Goal: Task Accomplishment & Management: Complete application form

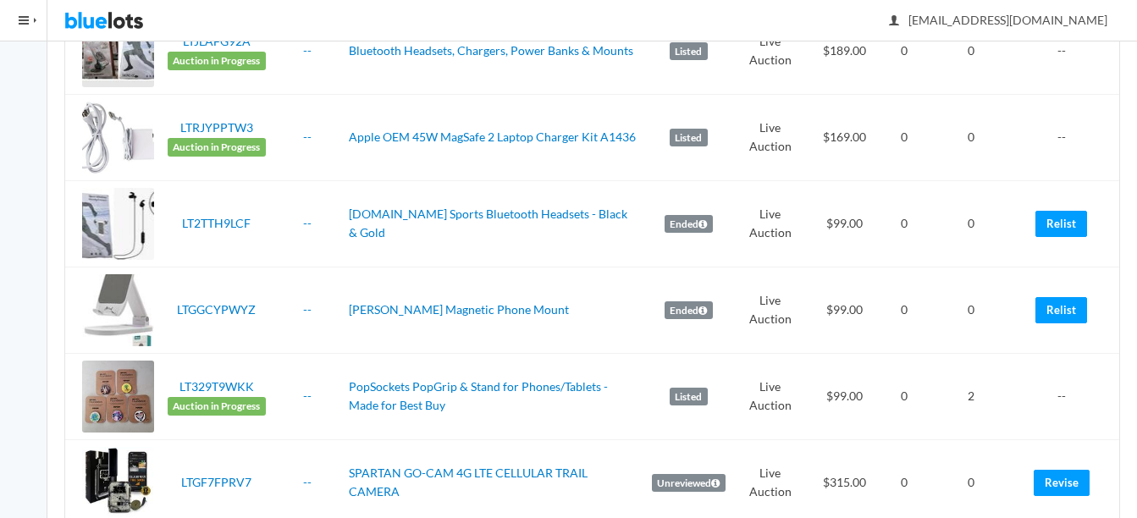
scroll to position [508, 0]
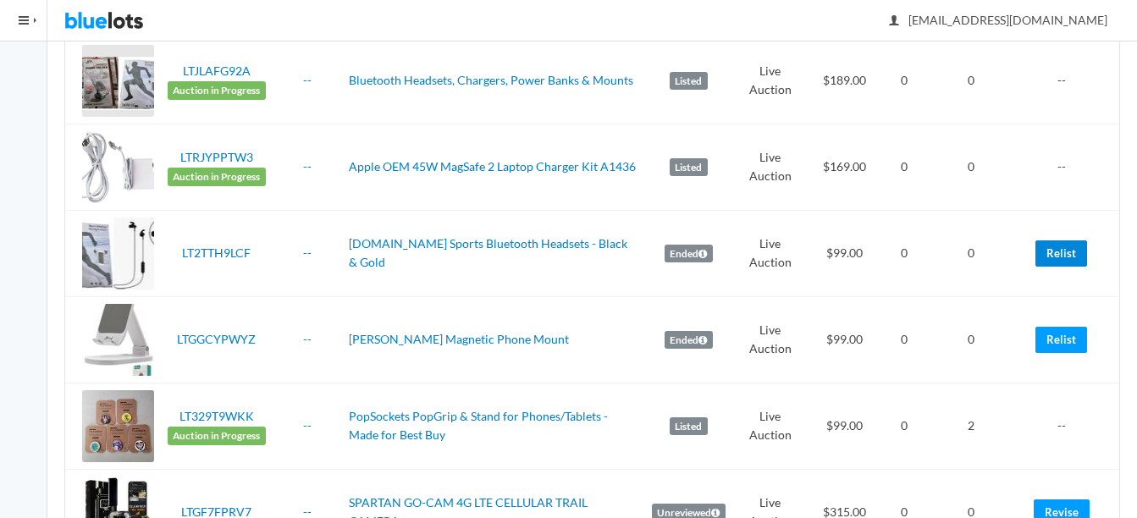
click at [1070, 245] on link "Relist" at bounding box center [1061, 253] width 52 height 26
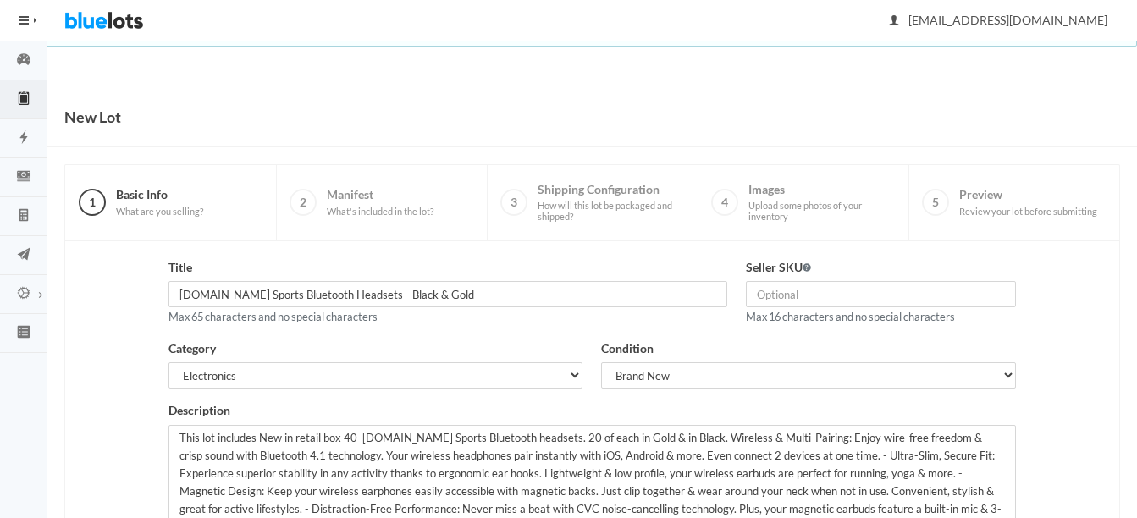
scroll to position [169, 0]
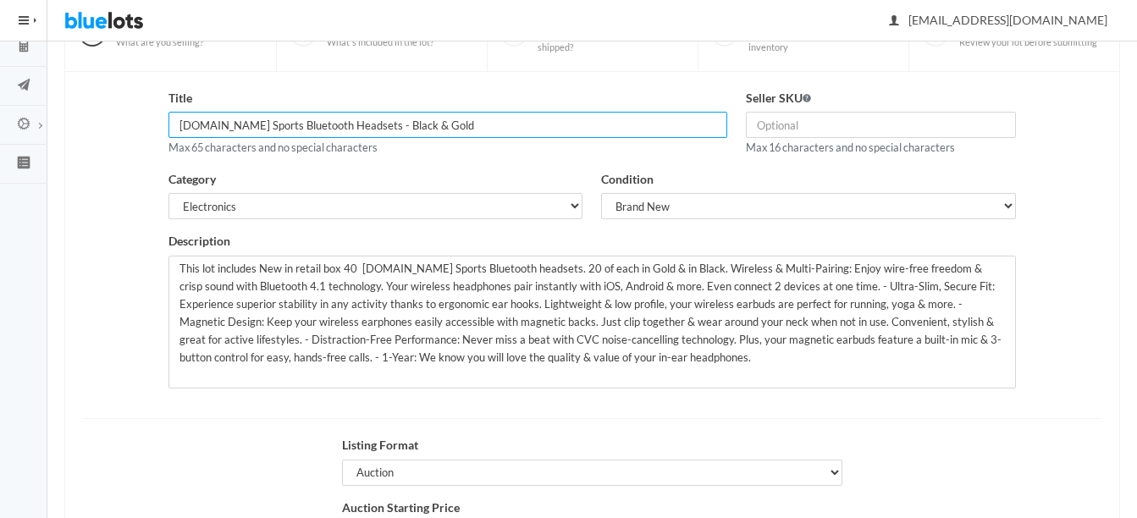
click at [390, 124] on input "Micro.CC Sports Bluetooth Headsets - Black & Gold" at bounding box center [447, 125] width 559 height 26
type input "Micro.CC Sports Bluetooth Headsets - Black, Pink & Gold"
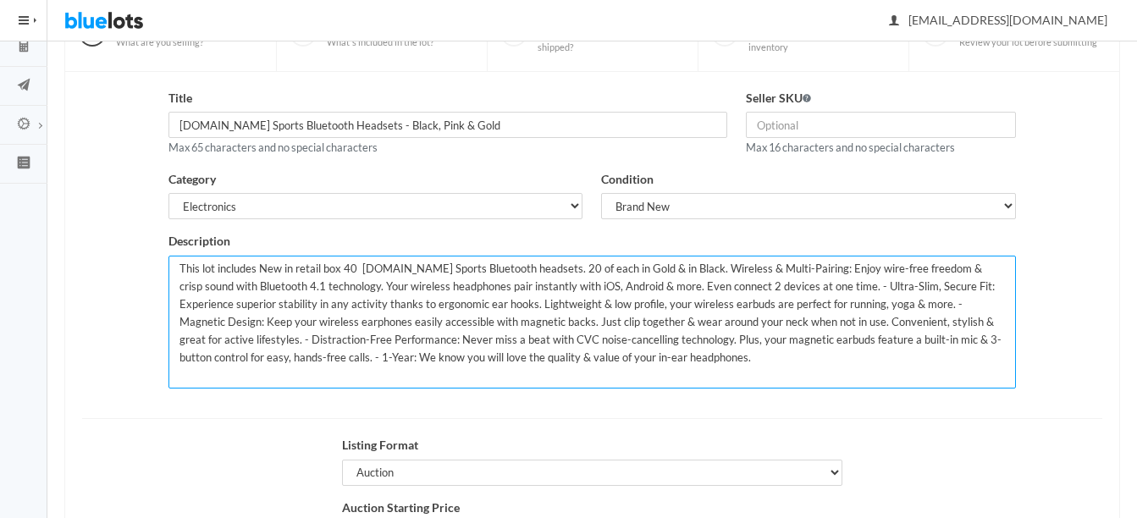
click at [354, 267] on textarea "This lot includes New in retail box 40 Micro.CC Sports Bluetooth headsets. 20 o…" at bounding box center [591, 322] width 846 height 133
click at [549, 268] on textarea "This lot includes New in retail box 40 Micro.CC Sports Bluetooth headsets. 20 o…" at bounding box center [591, 322] width 846 height 133
click at [602, 264] on textarea "This lot includes New in retail box 40 Micro.CC Sports Bluetooth headsets. 20 o…" at bounding box center [591, 322] width 846 height 133
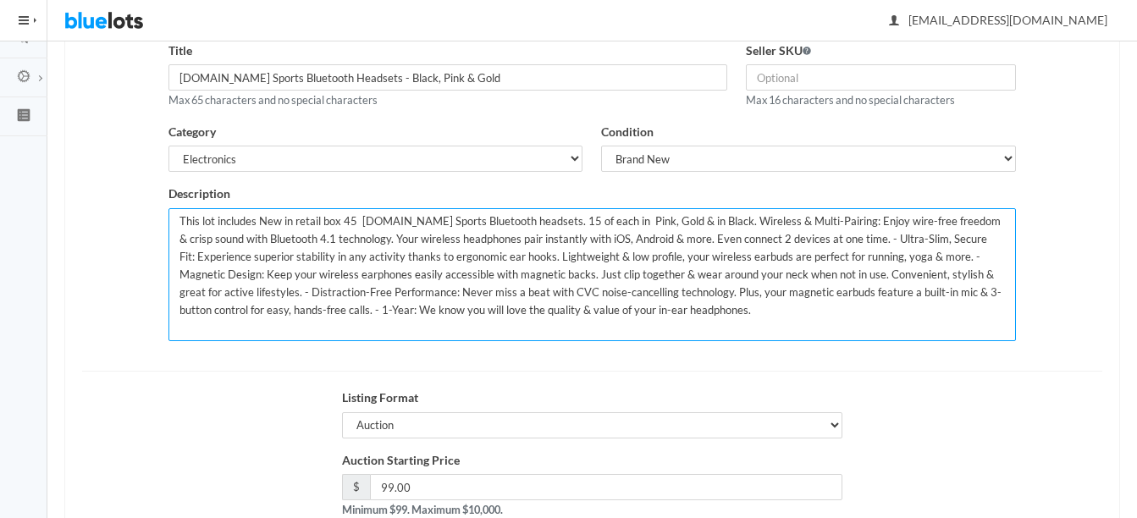
scroll to position [329, 0]
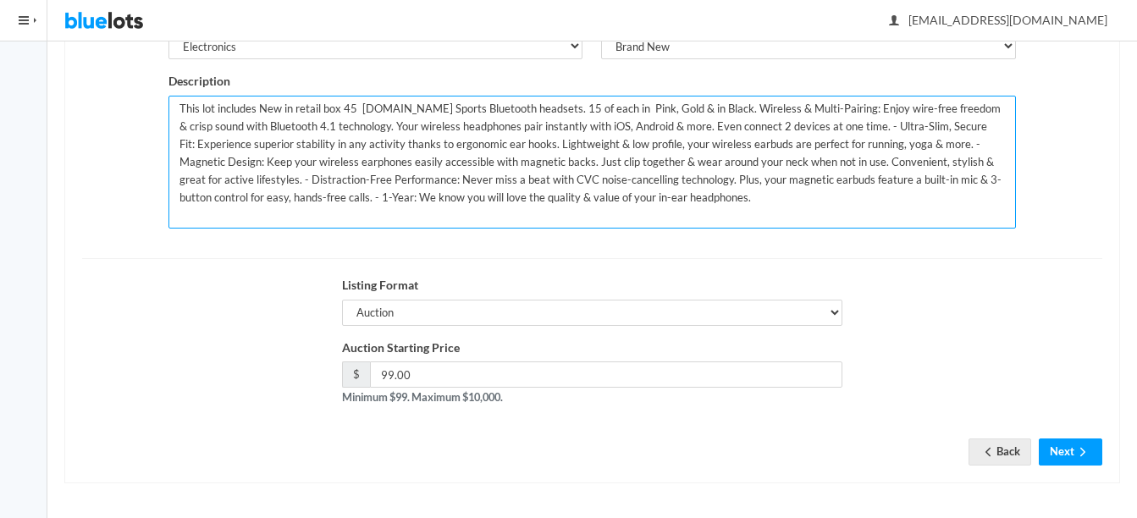
type textarea "This lot includes New in retail box 45 [DOMAIN_NAME] Sports Bluetooth headsets.…"
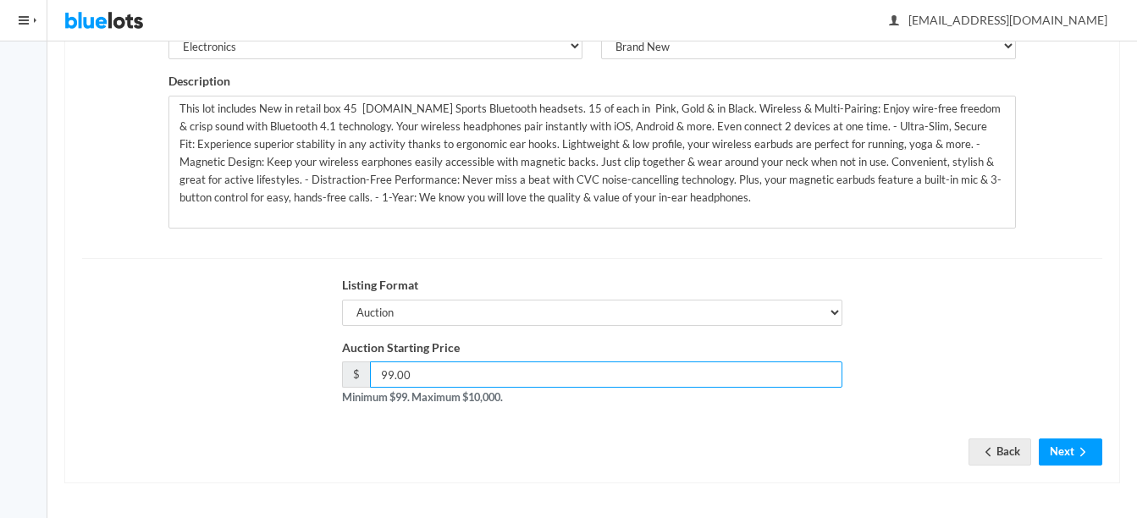
click at [747, 377] on input "99.00" at bounding box center [606, 374] width 473 height 26
type input "9"
type input "149"
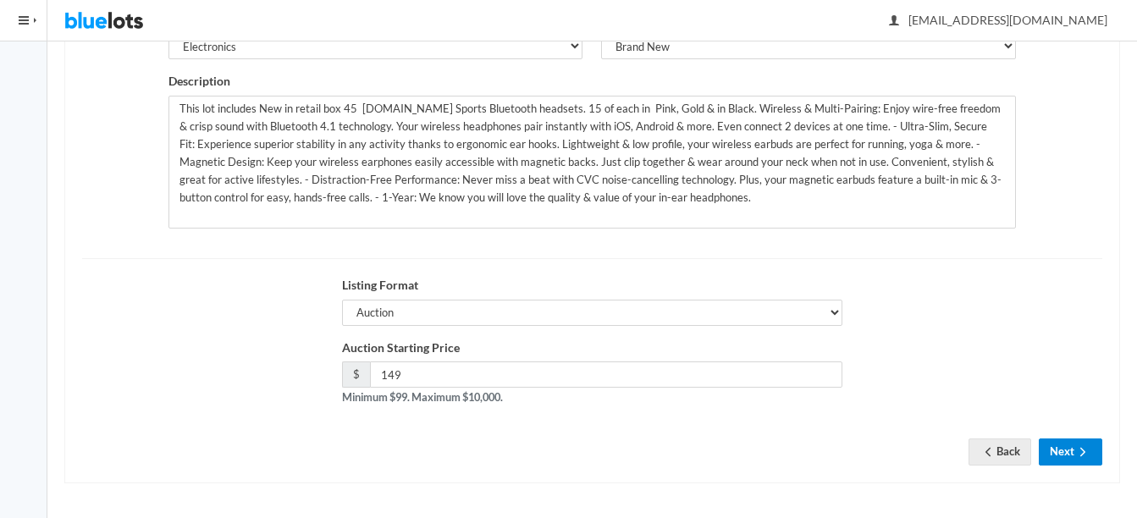
click at [1068, 444] on button "Next" at bounding box center [1070, 451] width 63 height 26
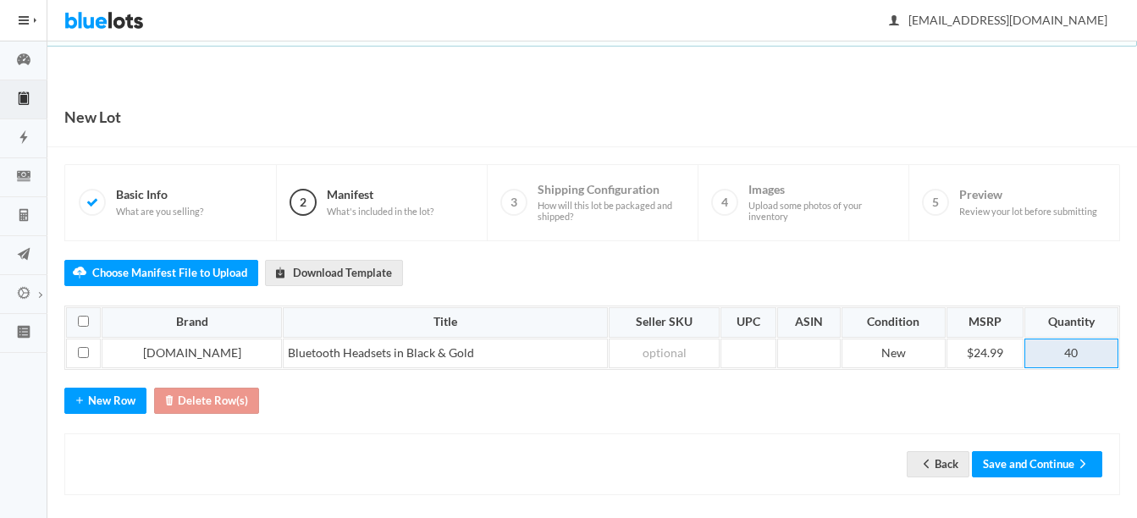
click at [1083, 350] on td "40" at bounding box center [1071, 354] width 94 height 30
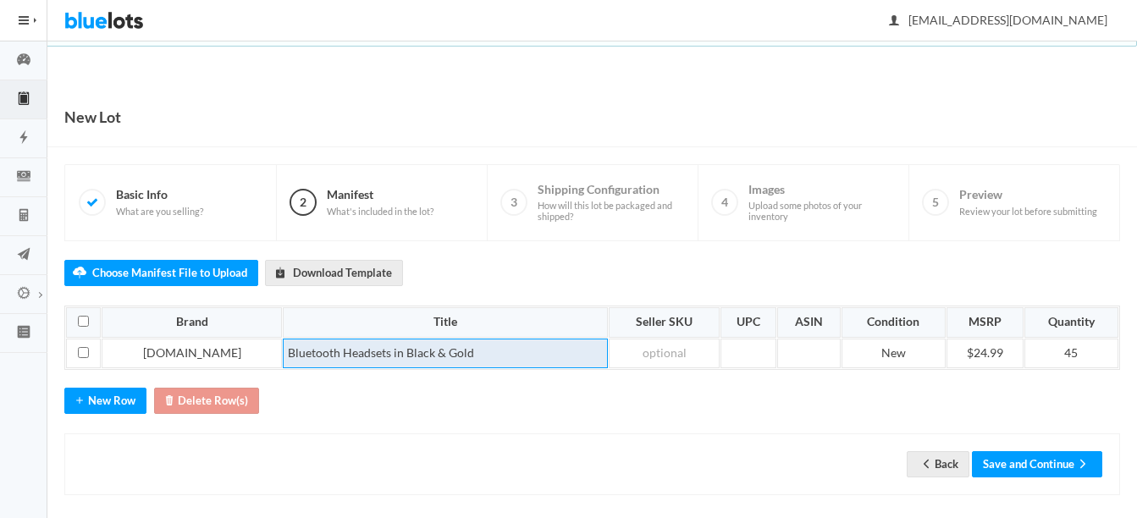
click at [361, 350] on td "Bluetooth Headsets in Black & Gold" at bounding box center [446, 354] width 326 height 30
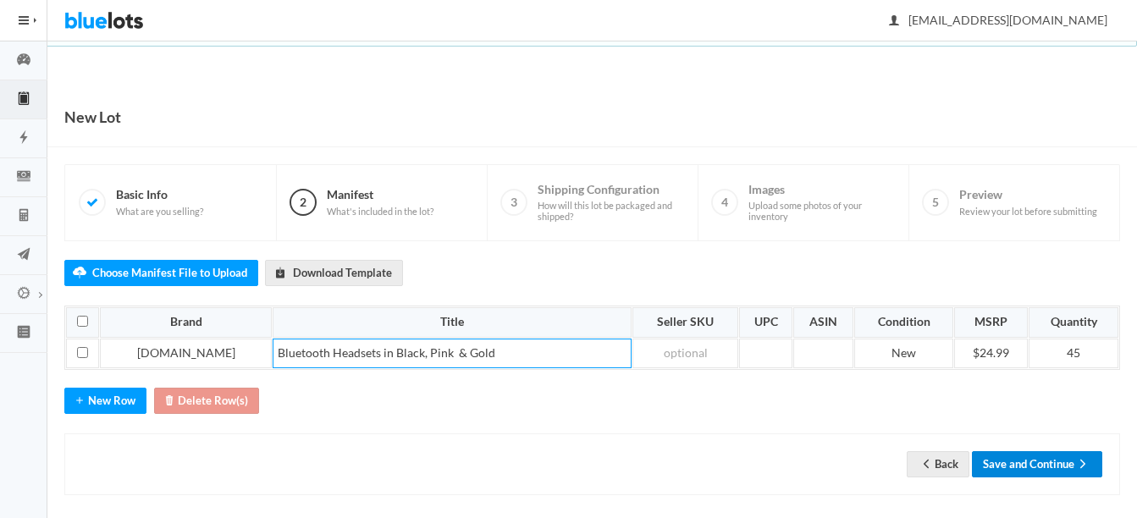
drag, startPoint x: 1049, startPoint y: 458, endPoint x: 1067, endPoint y: 448, distance: 20.5
click at [1049, 458] on button "Save and Continue" at bounding box center [1037, 464] width 130 height 26
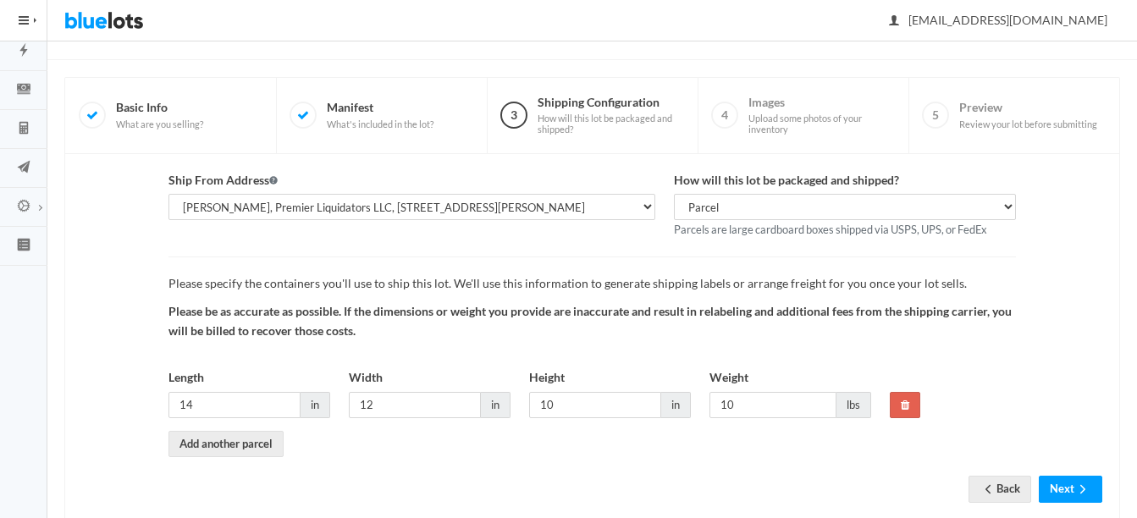
scroll to position [124, 0]
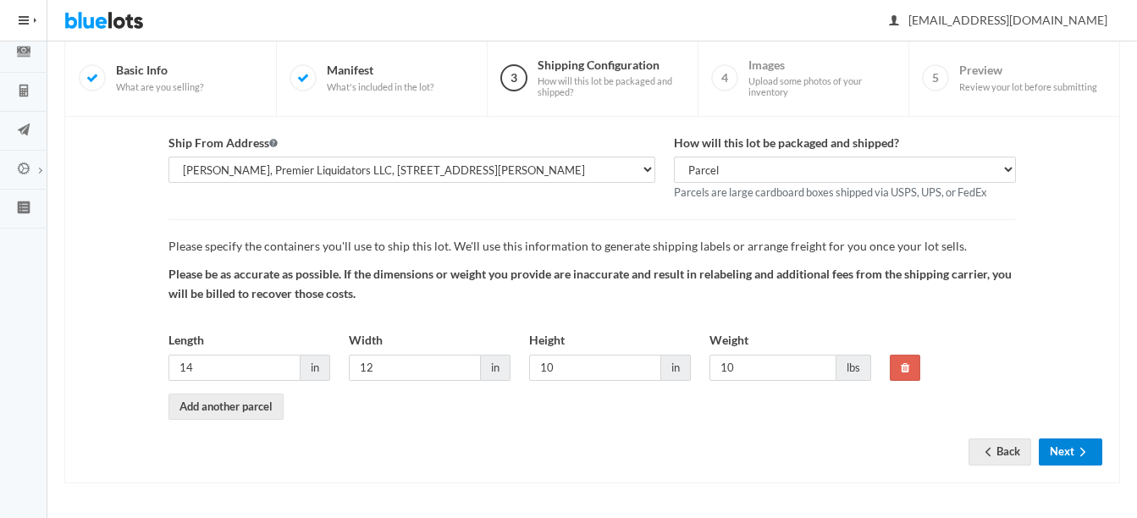
click at [1072, 457] on button "Next" at bounding box center [1070, 451] width 63 height 26
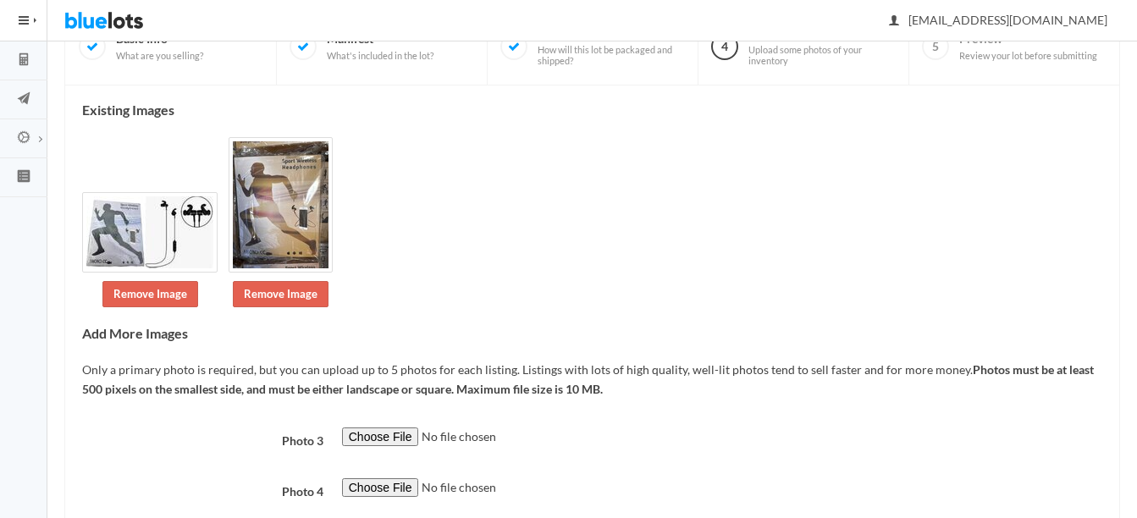
scroll to position [169, 0]
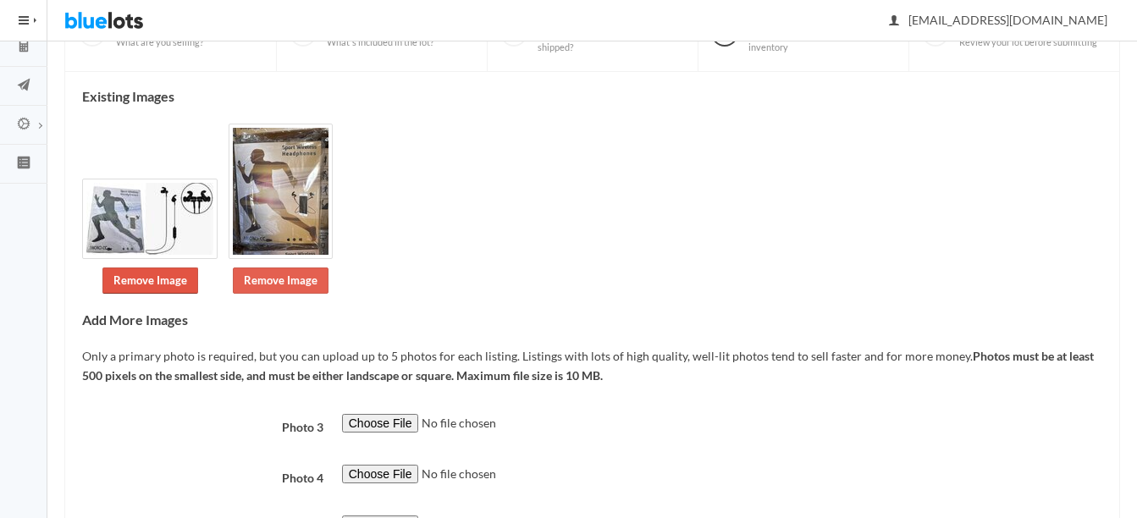
click at [172, 278] on link "Remove Image" at bounding box center [150, 280] width 96 height 26
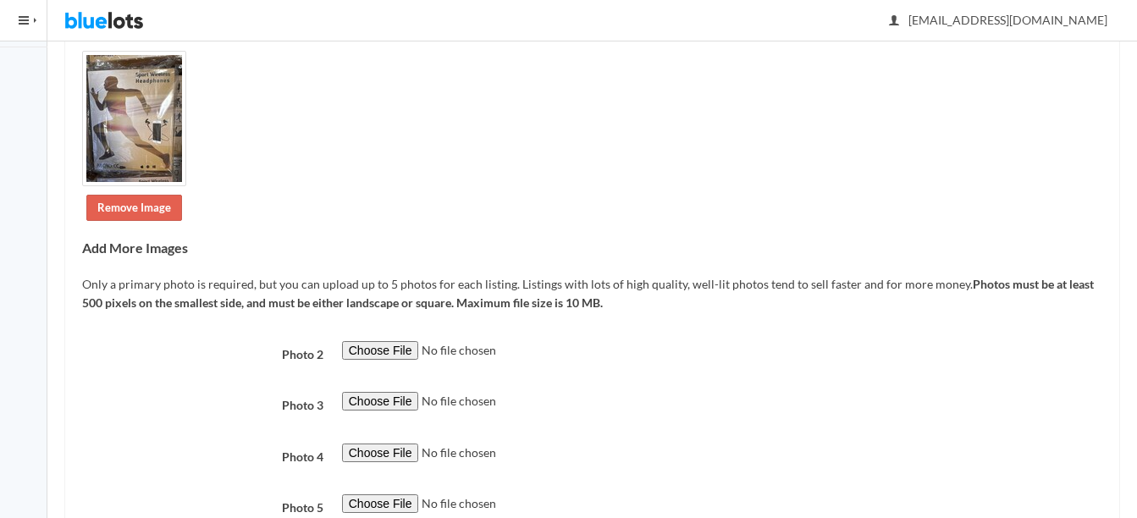
scroll to position [339, 0]
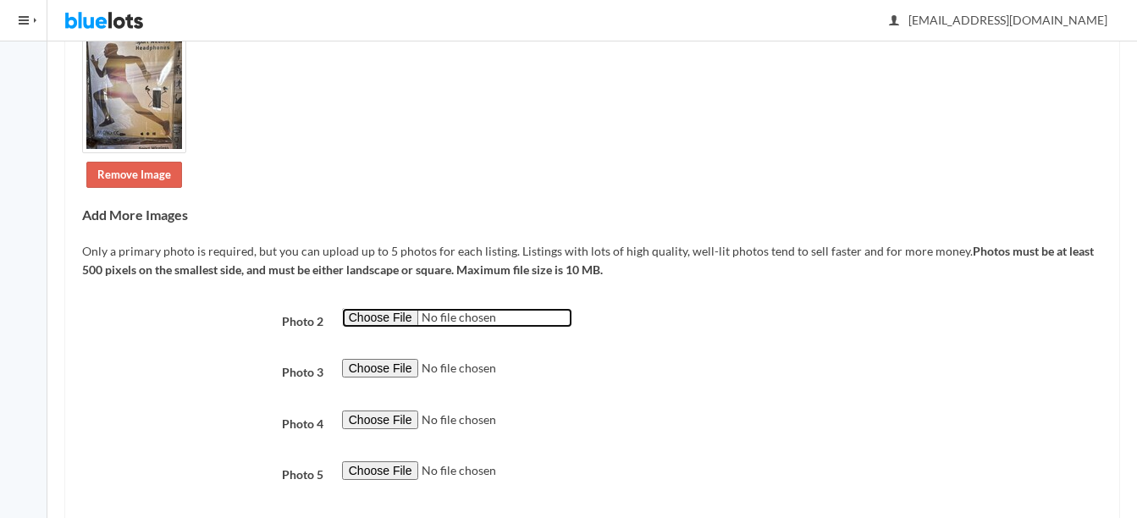
click at [365, 321] on input "file" at bounding box center [457, 317] width 230 height 19
type input "C:\fakepath\thumbnail - 2025-08-27T133435.956.jpg"
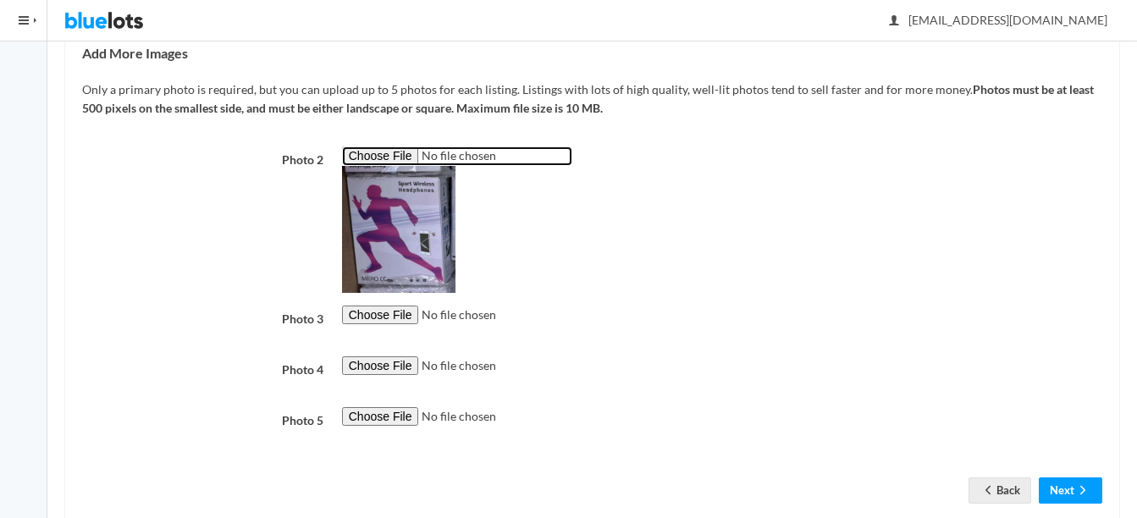
scroll to position [508, 0]
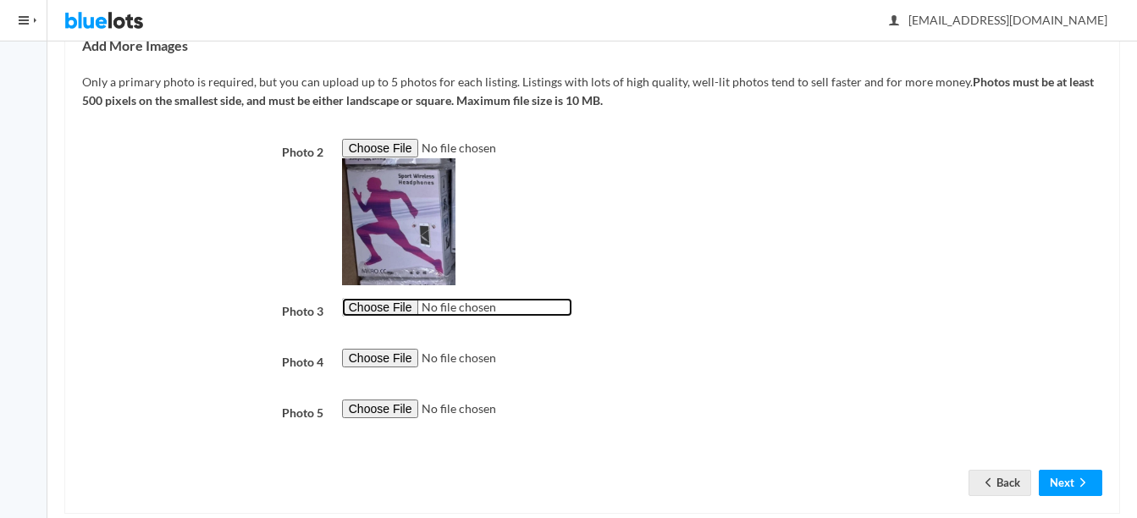
click at [391, 311] on input "file" at bounding box center [457, 307] width 230 height 19
type input "C:\fakepath\thumbnail - 2025-08-14T092238.997.jpg"
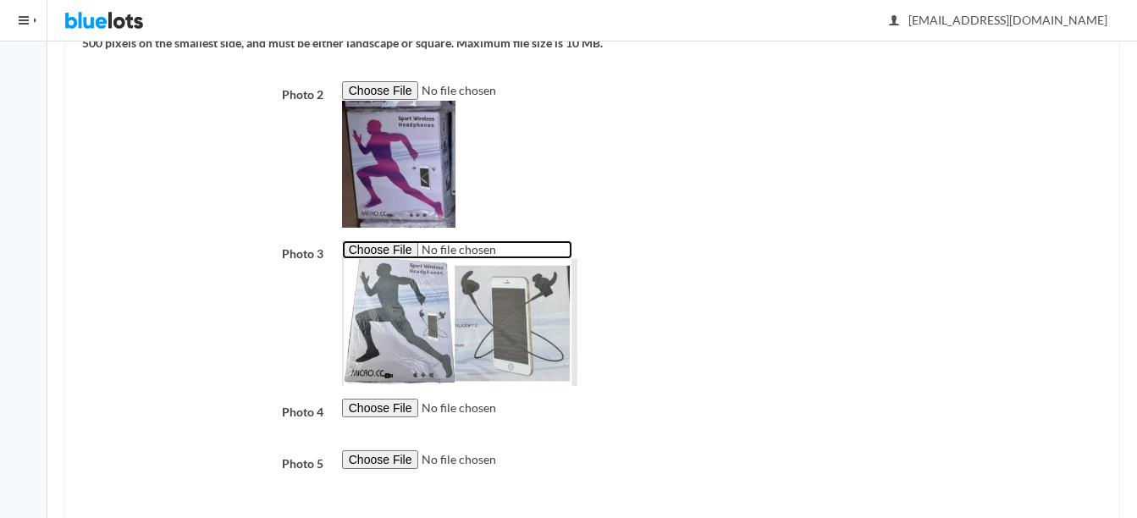
scroll to position [647, 0]
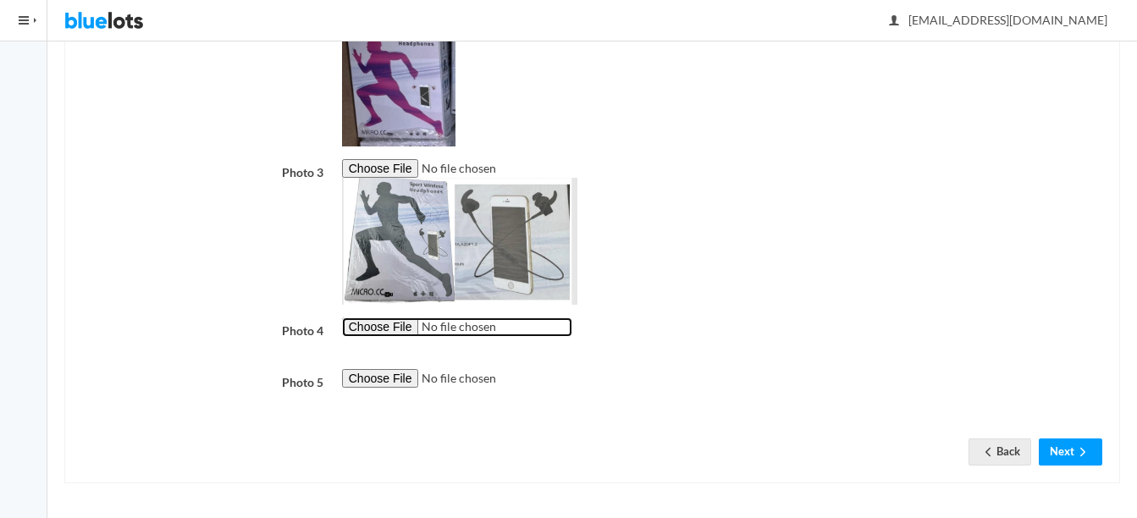
click at [378, 324] on input "file" at bounding box center [457, 326] width 230 height 19
click at [399, 328] on input "file" at bounding box center [457, 326] width 230 height 19
click at [362, 323] on input "file" at bounding box center [457, 326] width 230 height 19
click at [350, 330] on input "file" at bounding box center [457, 326] width 230 height 19
type input "C:\fakepath\31s36grsftL._AC_UL495_SR435,495_.jpg"
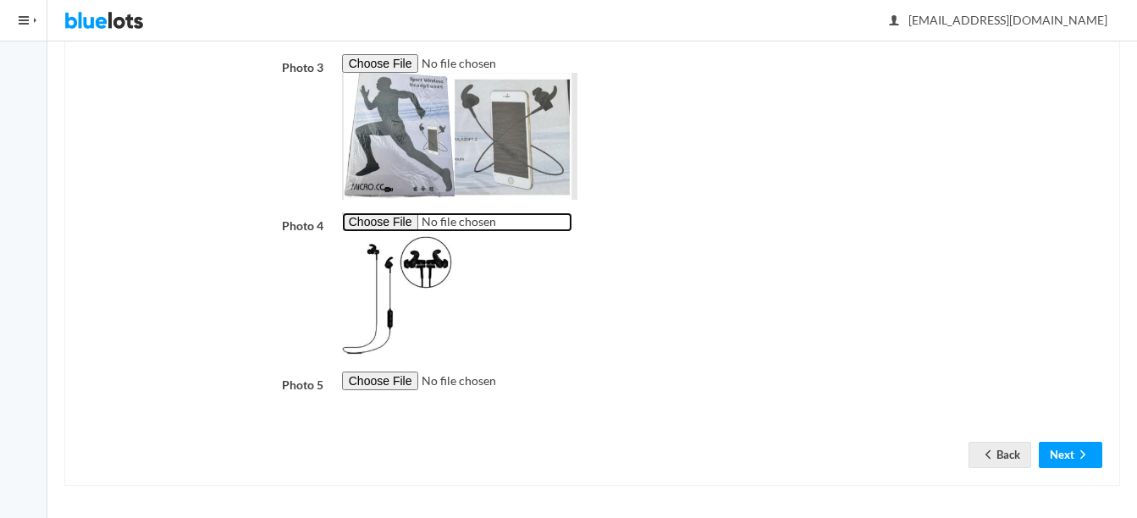
scroll to position [754, 0]
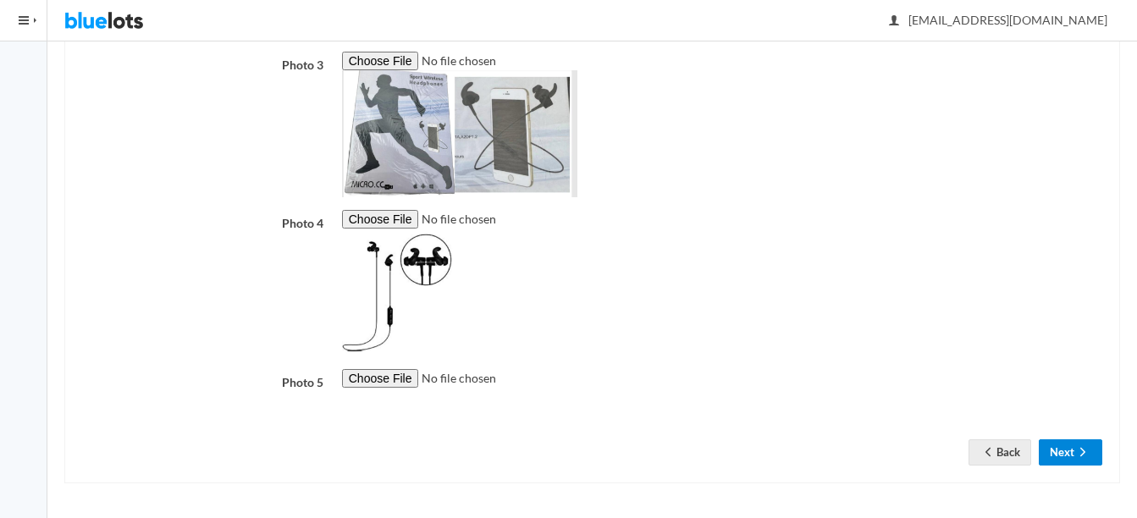
click at [1096, 452] on button "Next" at bounding box center [1070, 452] width 63 height 26
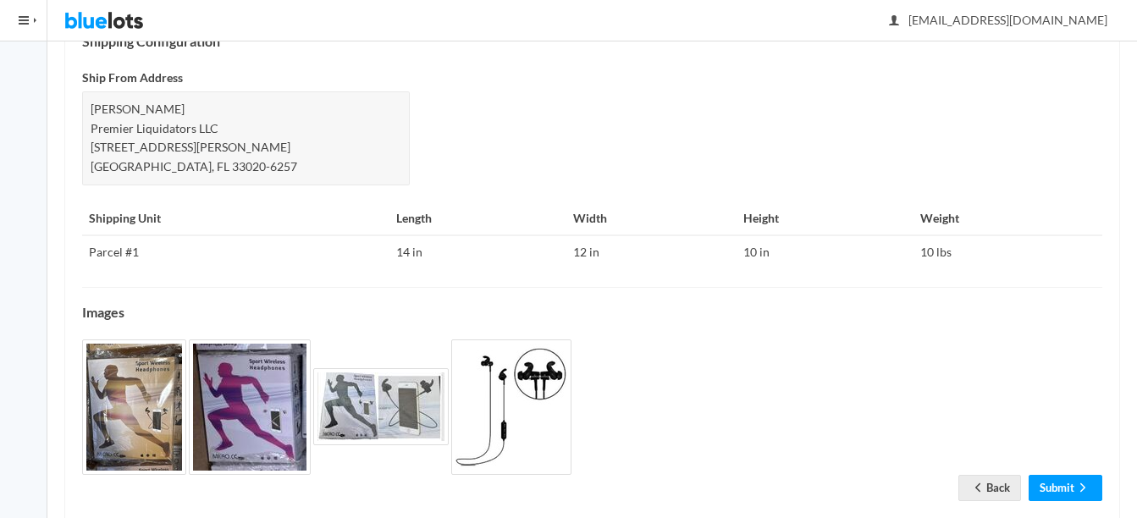
scroll to position [808, 0]
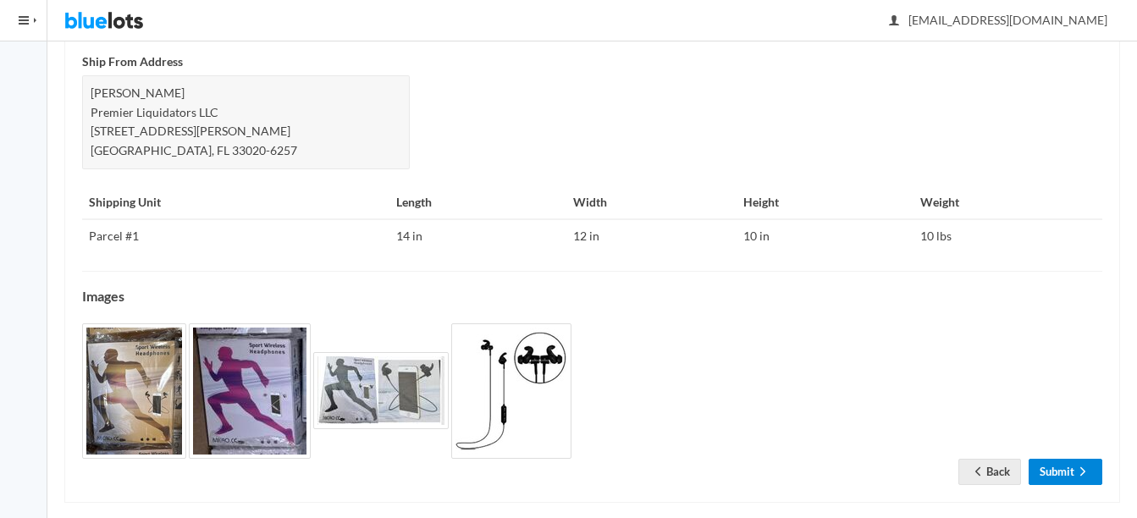
drag, startPoint x: 1067, startPoint y: 454, endPoint x: 1074, endPoint y: 433, distance: 22.5
click at [1067, 459] on link "Submit" at bounding box center [1065, 472] width 74 height 26
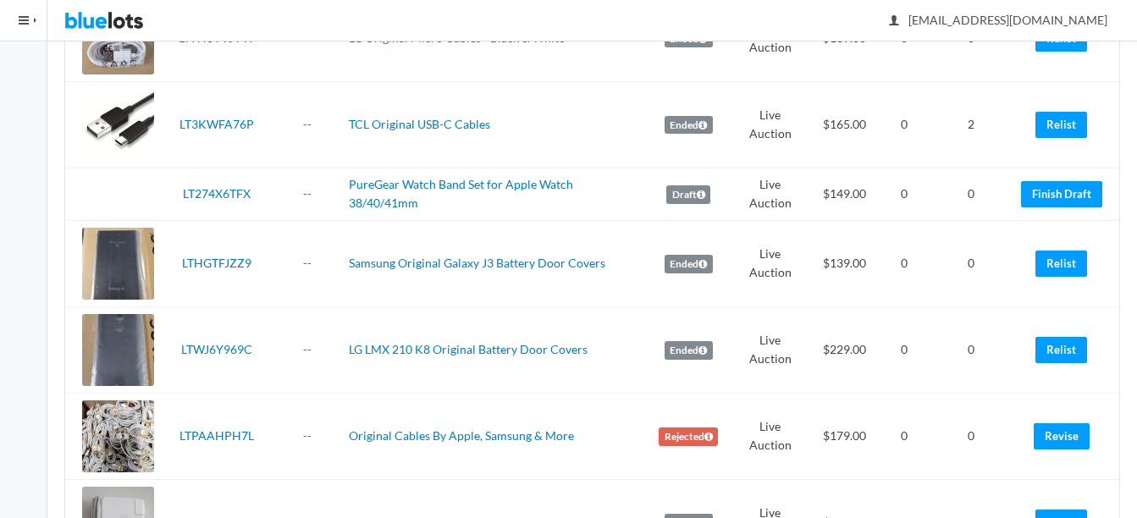
scroll to position [1778, 0]
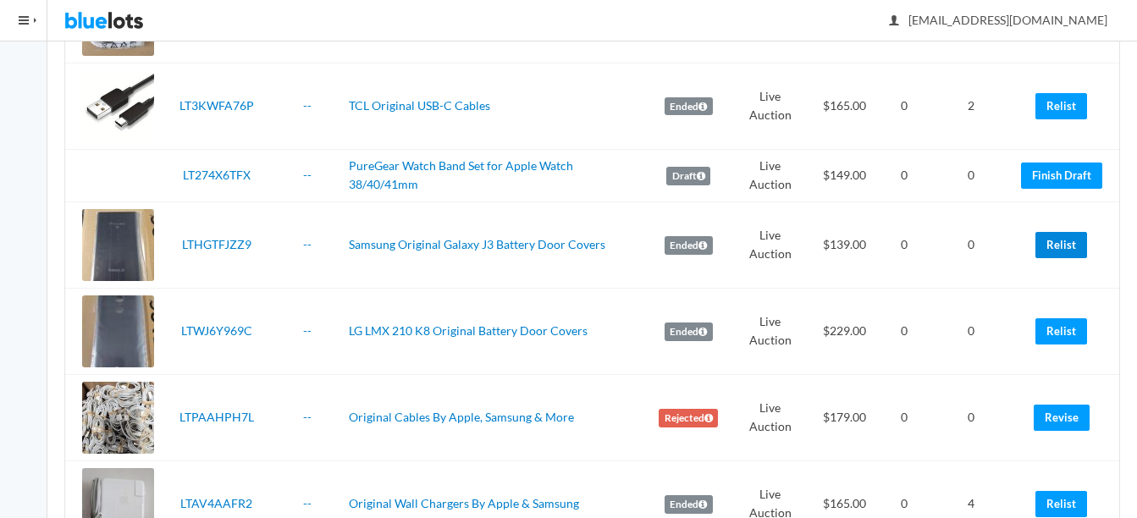
click at [1051, 237] on link "Relist" at bounding box center [1061, 245] width 52 height 26
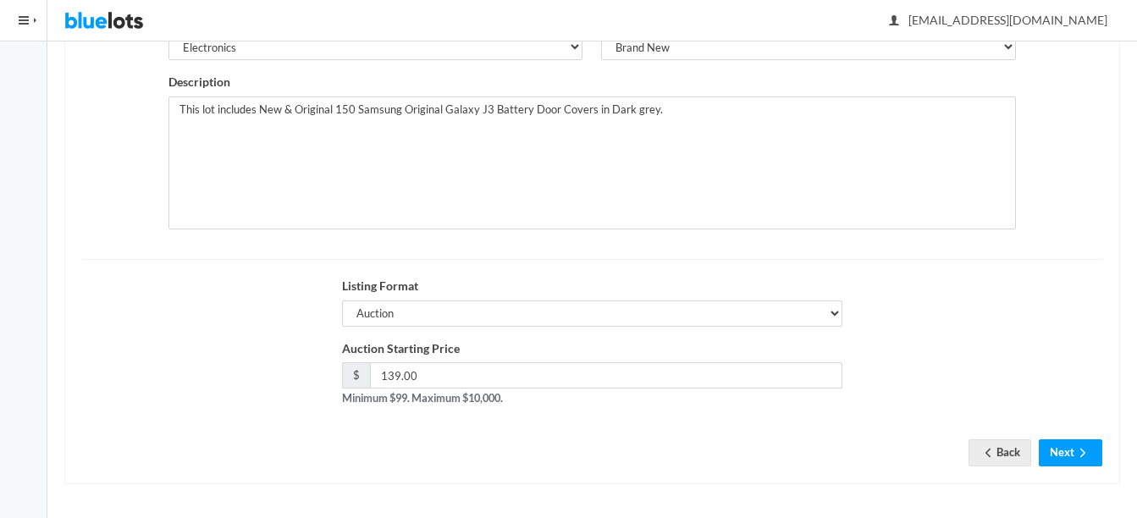
scroll to position [329, 0]
click at [1057, 451] on button "Next" at bounding box center [1070, 451] width 63 height 26
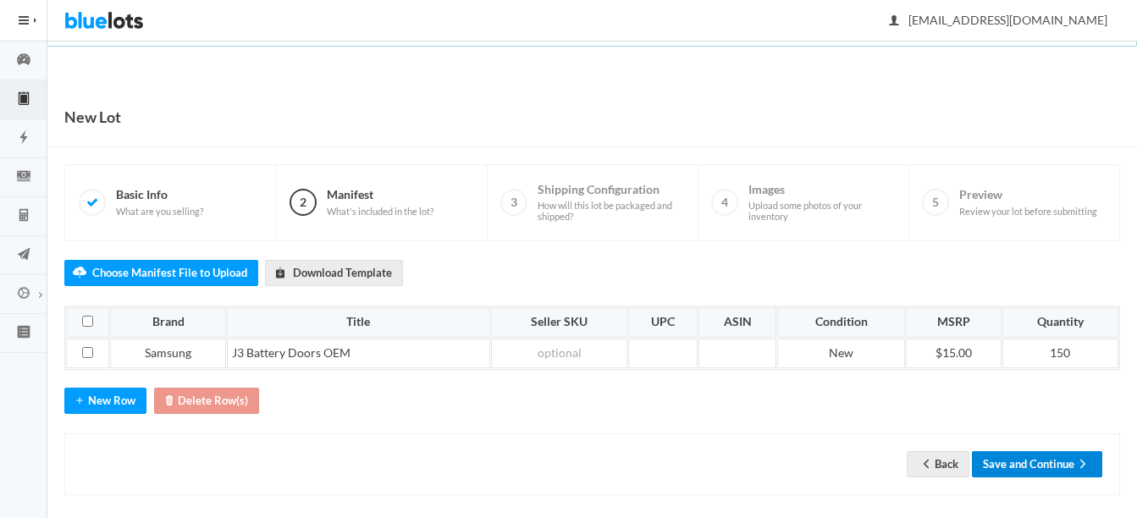
drag, startPoint x: 1019, startPoint y: 456, endPoint x: 1034, endPoint y: 450, distance: 15.6
click at [1018, 457] on button "Save and Continue" at bounding box center [1037, 464] width 130 height 26
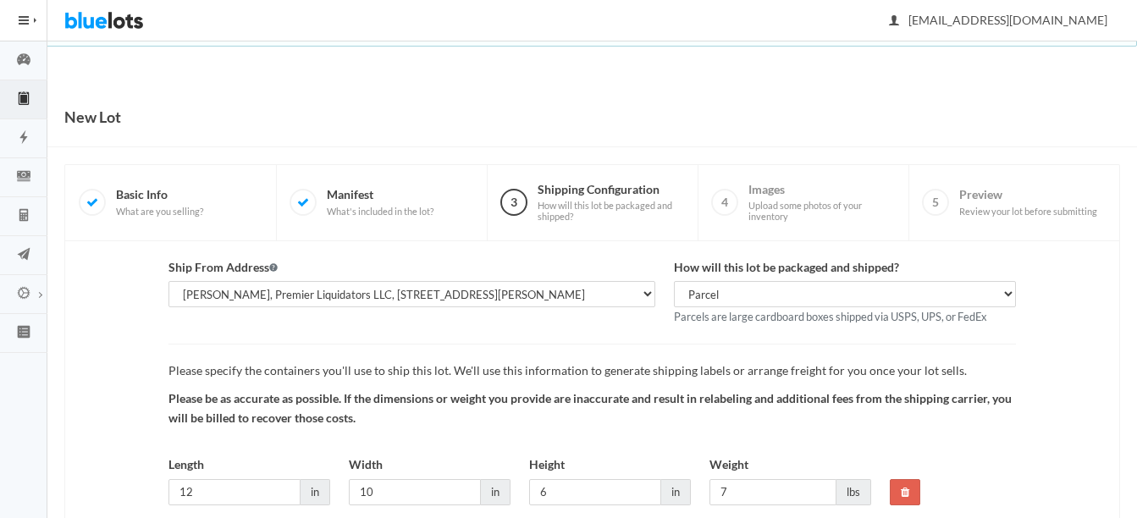
scroll to position [124, 0]
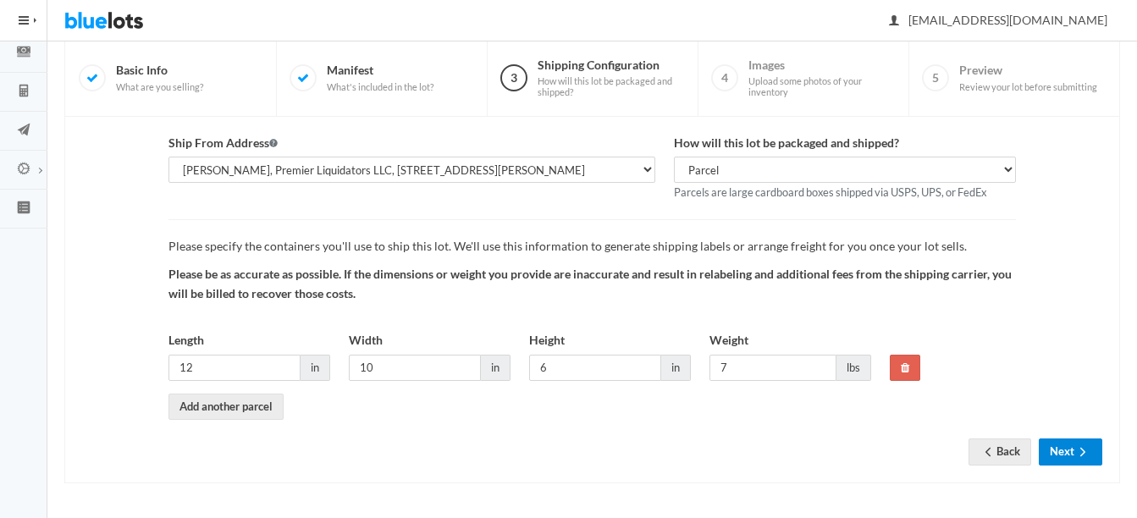
click at [1058, 443] on button "Next" at bounding box center [1070, 451] width 63 height 26
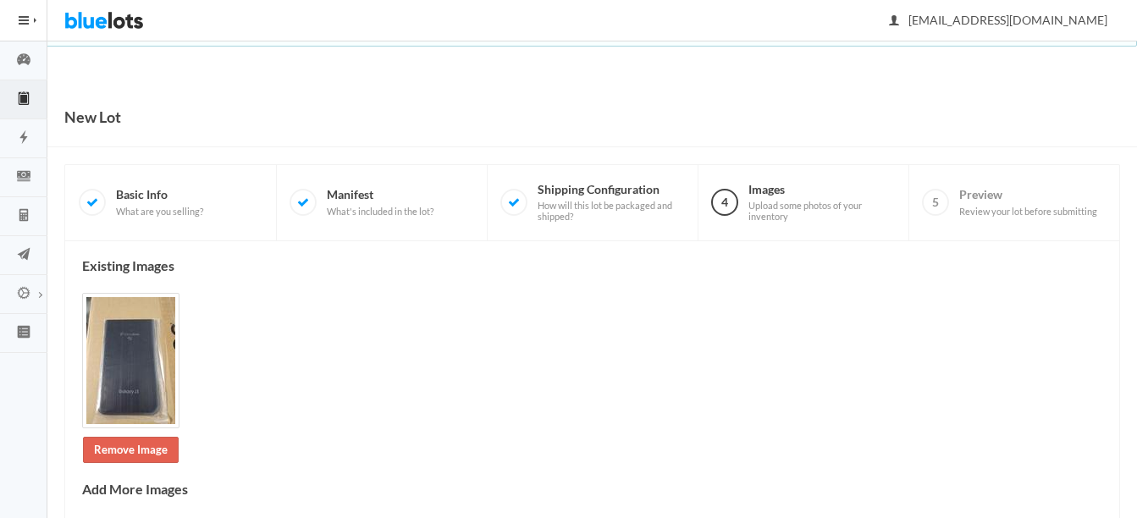
scroll to position [367, 0]
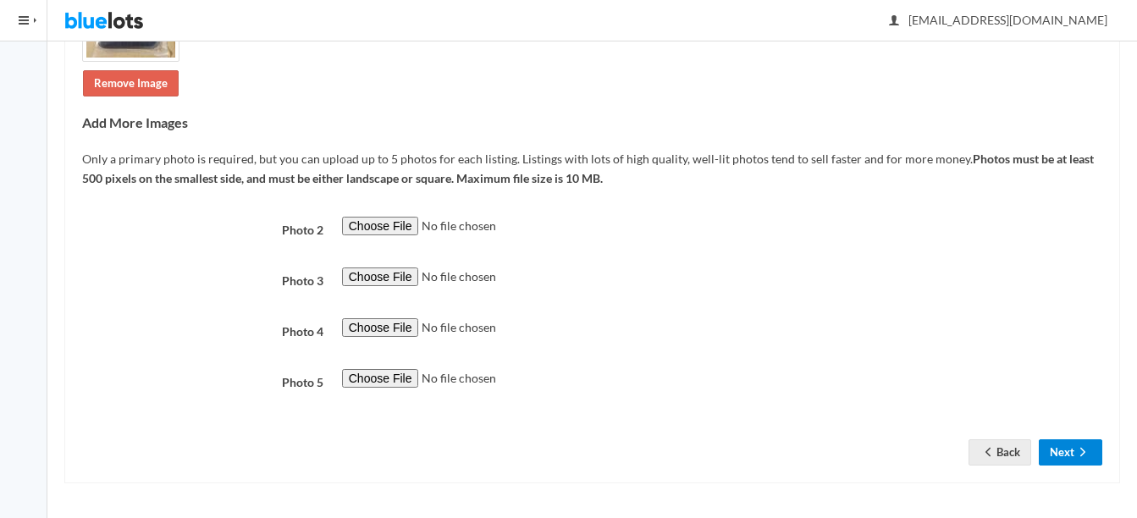
click at [1073, 453] on button "Next" at bounding box center [1070, 452] width 63 height 26
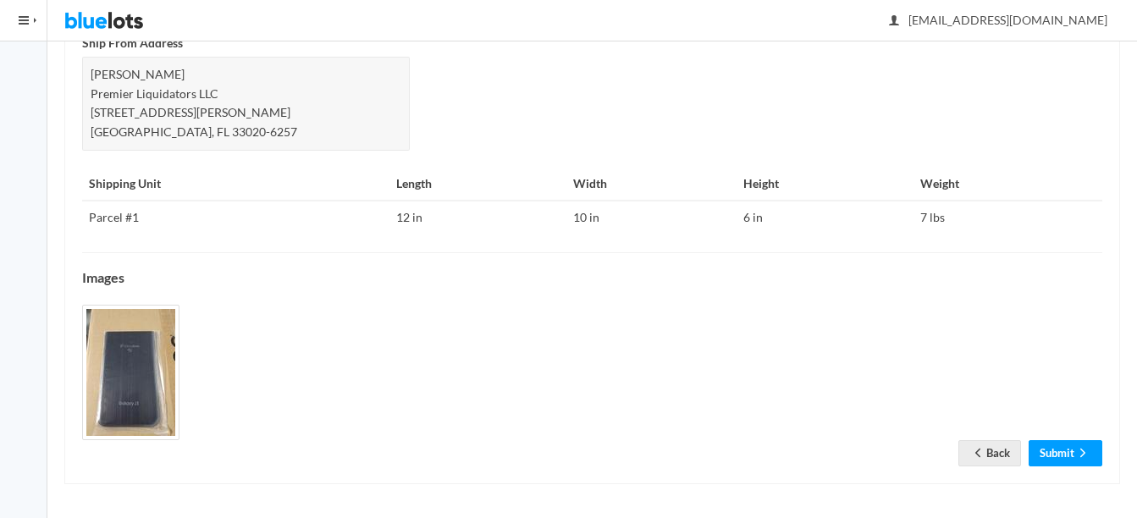
scroll to position [732, 0]
click at [1059, 457] on link "Submit" at bounding box center [1065, 452] width 74 height 26
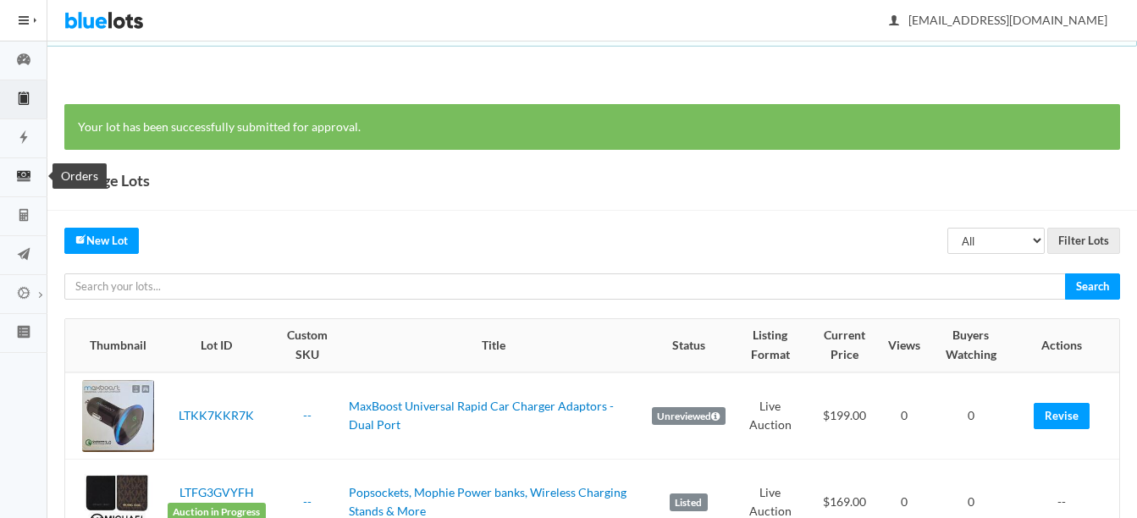
click at [23, 182] on icon "cash" at bounding box center [23, 175] width 47 height 15
